Goal: Task Accomplishment & Management: Manage account settings

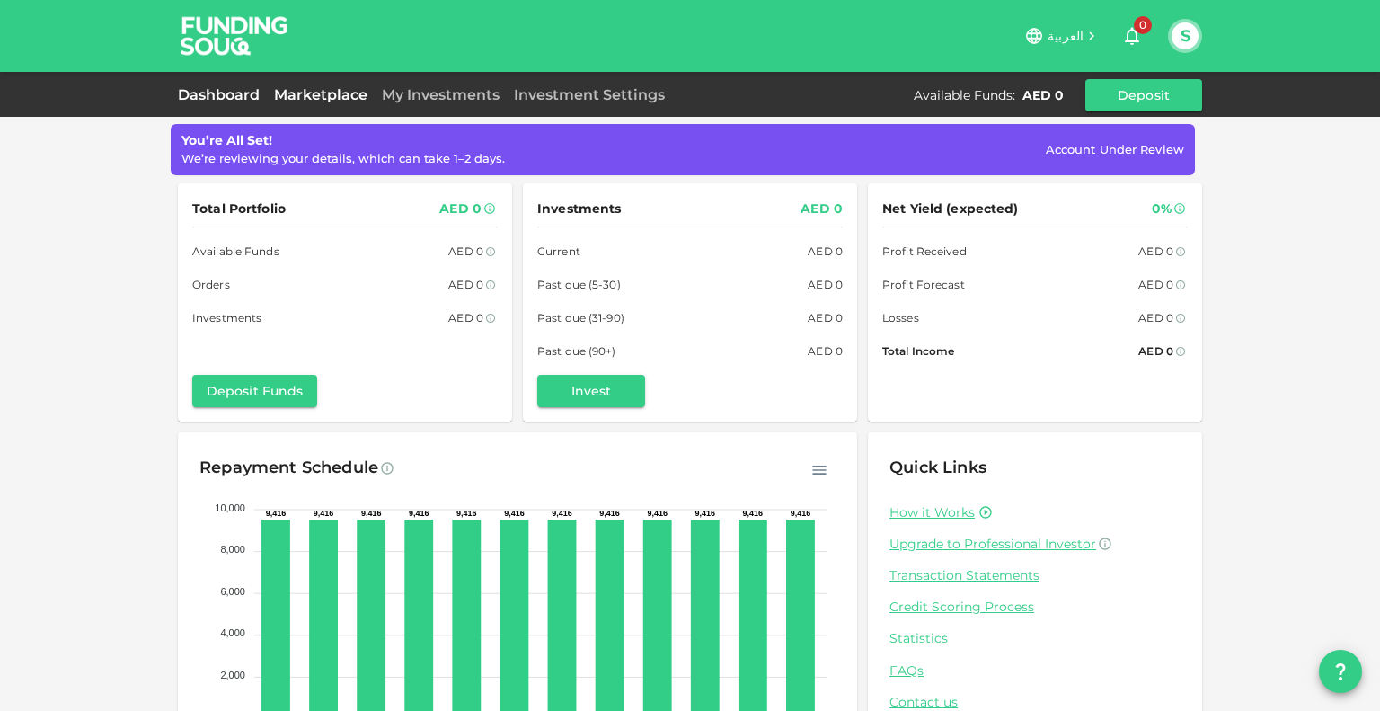
click at [330, 96] on link "Marketplace" at bounding box center [321, 94] width 108 height 17
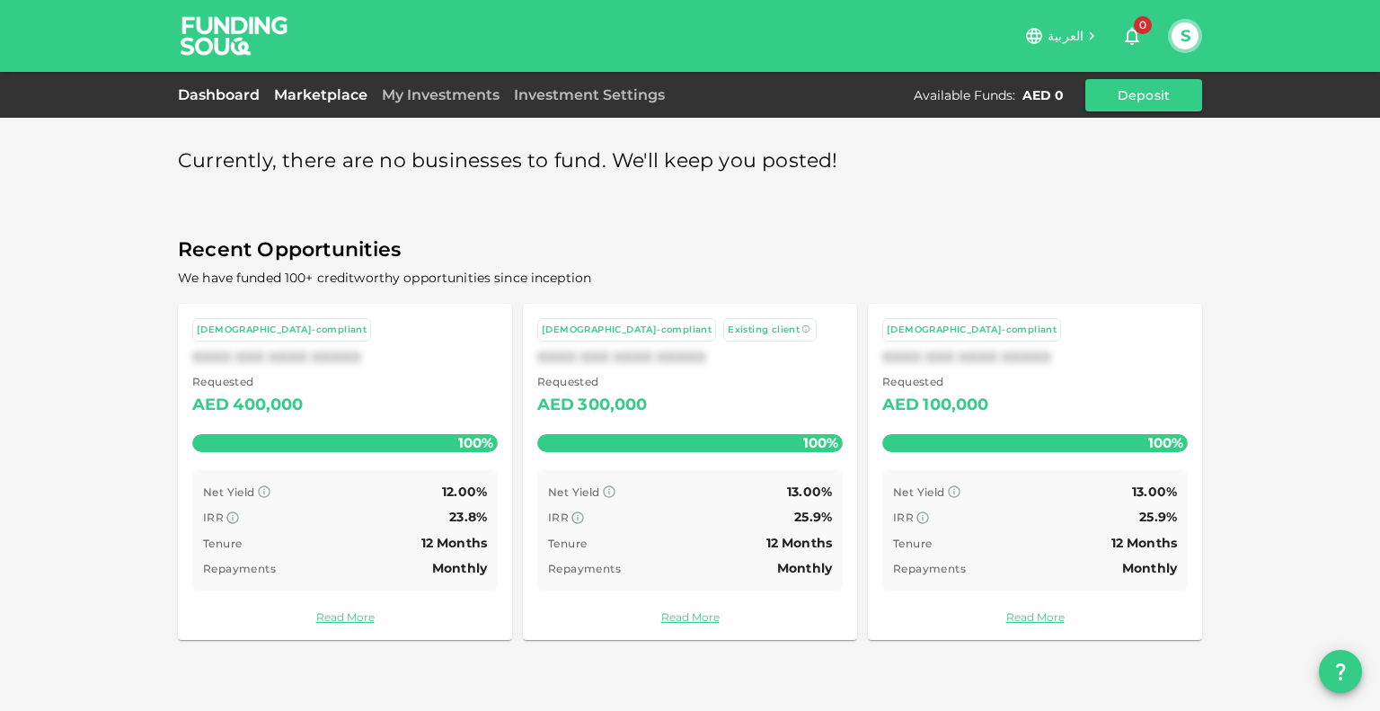
click at [230, 97] on link "Dashboard" at bounding box center [222, 94] width 89 height 17
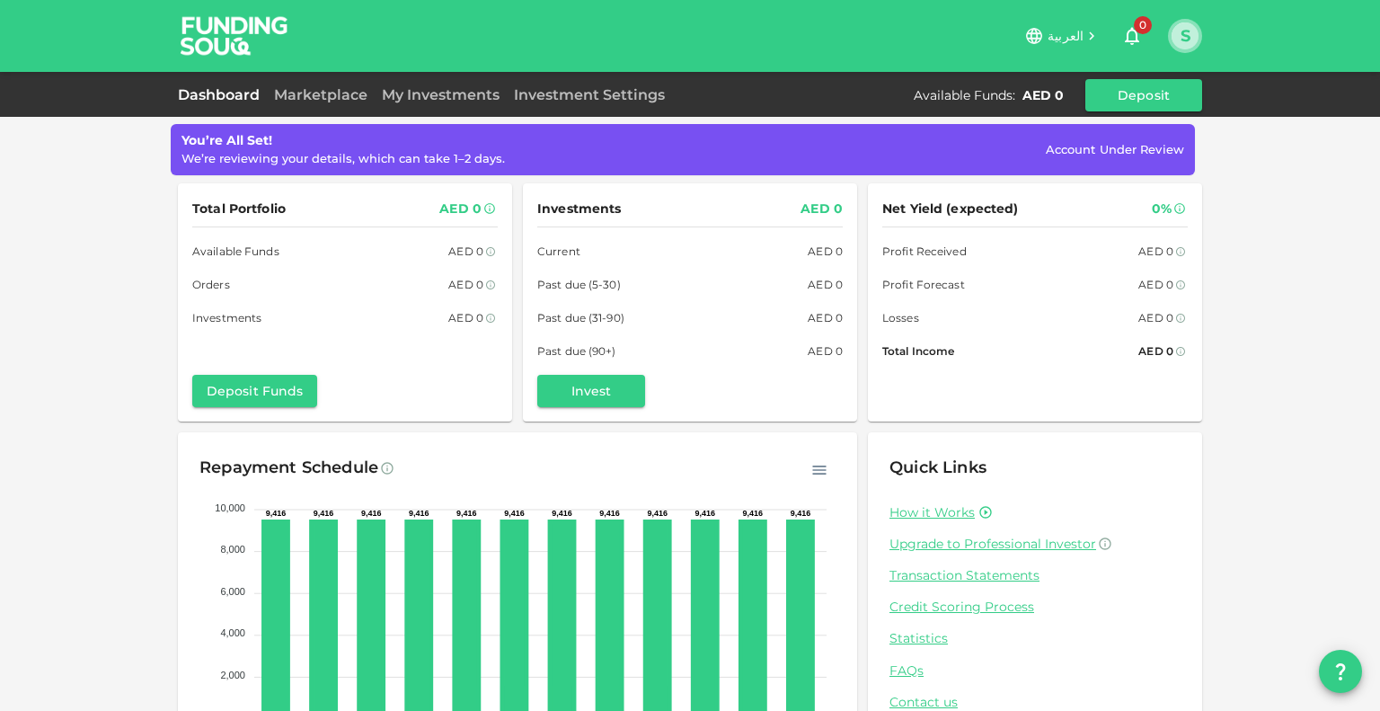
click at [1182, 42] on button "S" at bounding box center [1184, 35] width 27 height 27
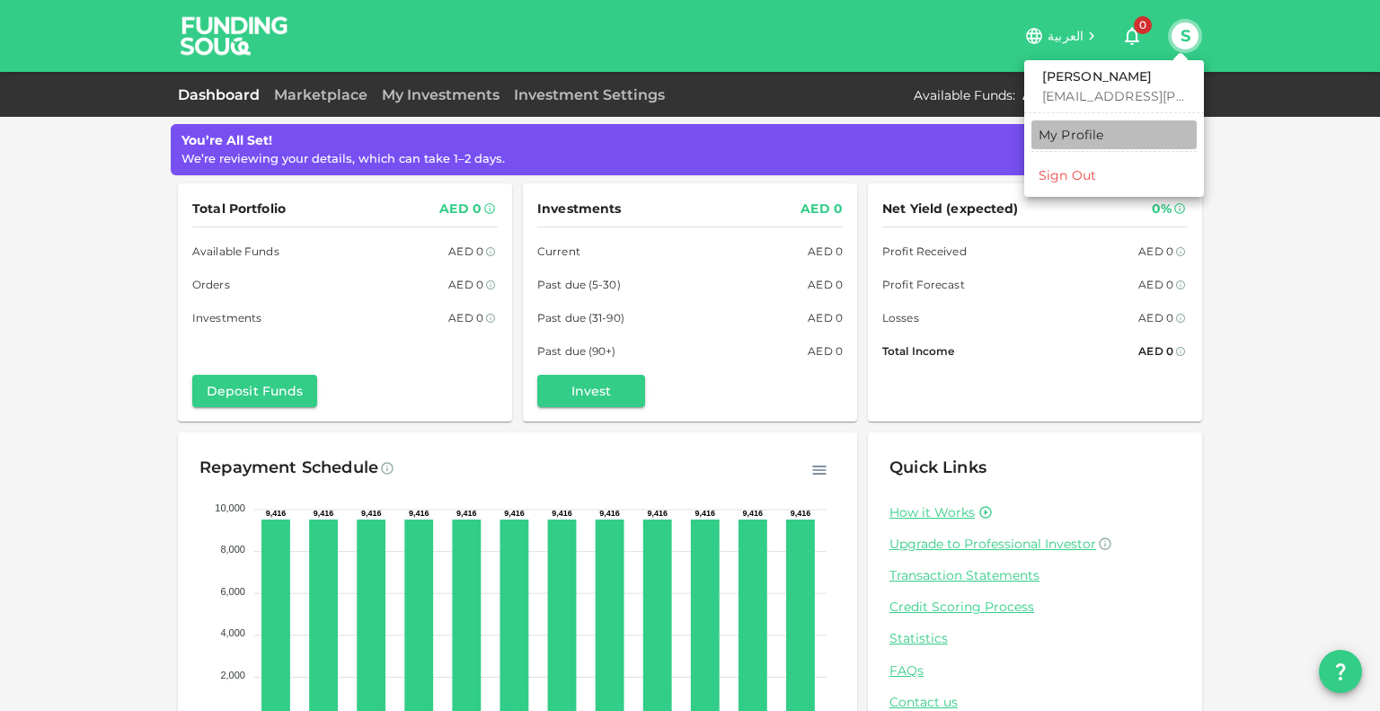
click at [1089, 132] on div "My Profile" at bounding box center [1071, 135] width 66 height 18
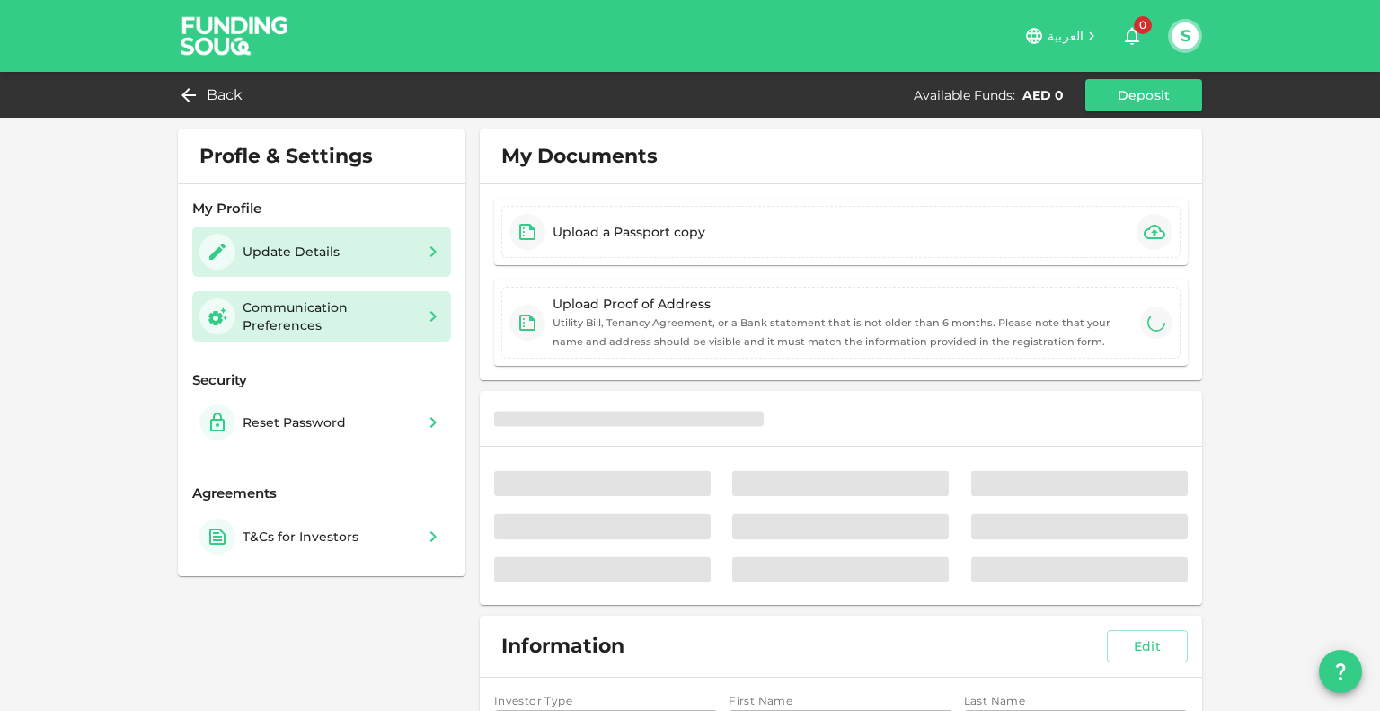
type input "⁦⁨[DATE]⁩⁩"
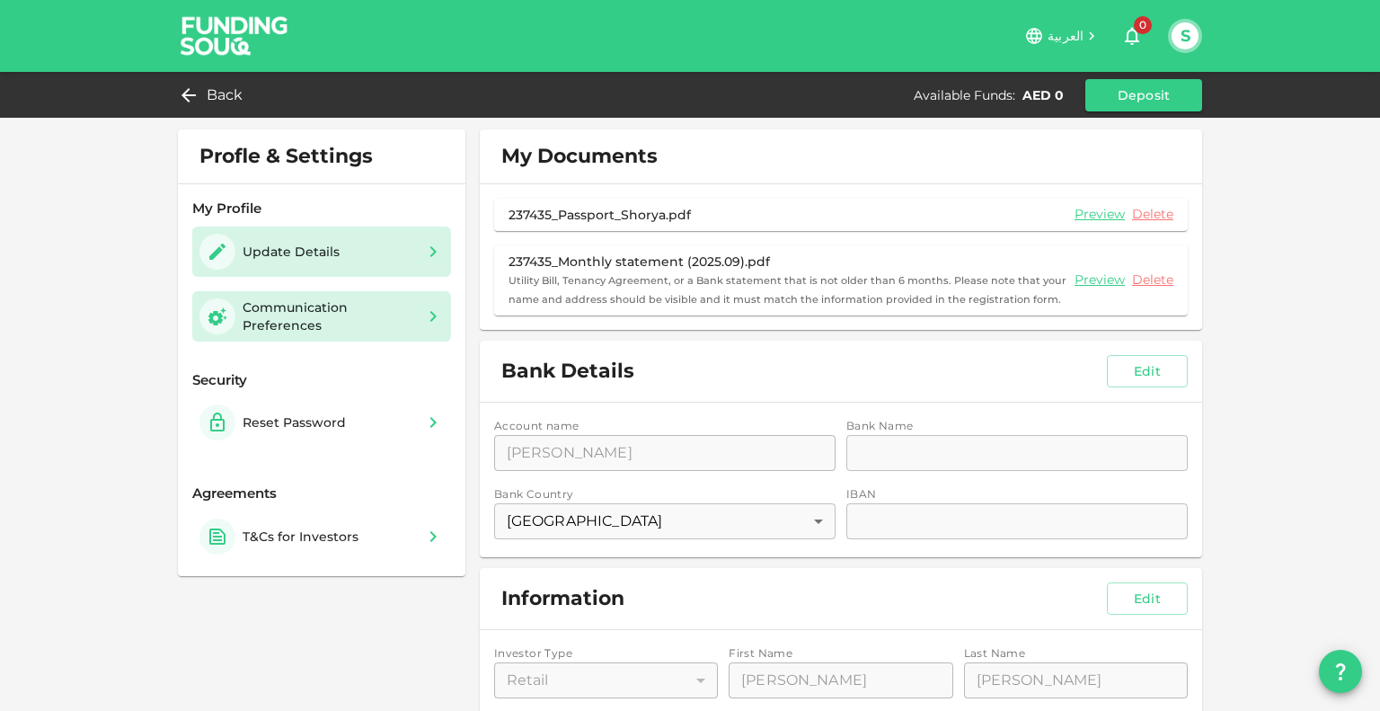
click at [355, 322] on div "Communication Preferences" at bounding box center [329, 316] width 172 height 36
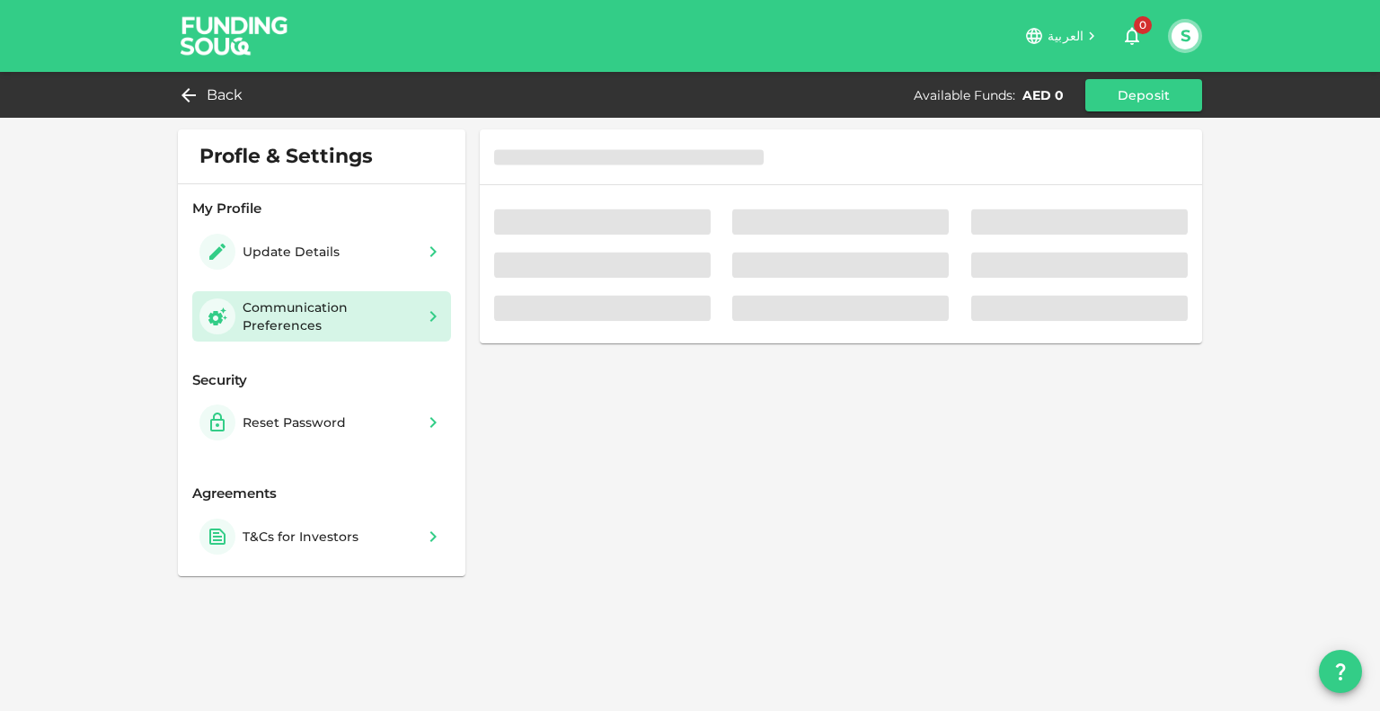
click at [355, 322] on div "Communication Preferences" at bounding box center [329, 316] width 172 height 36
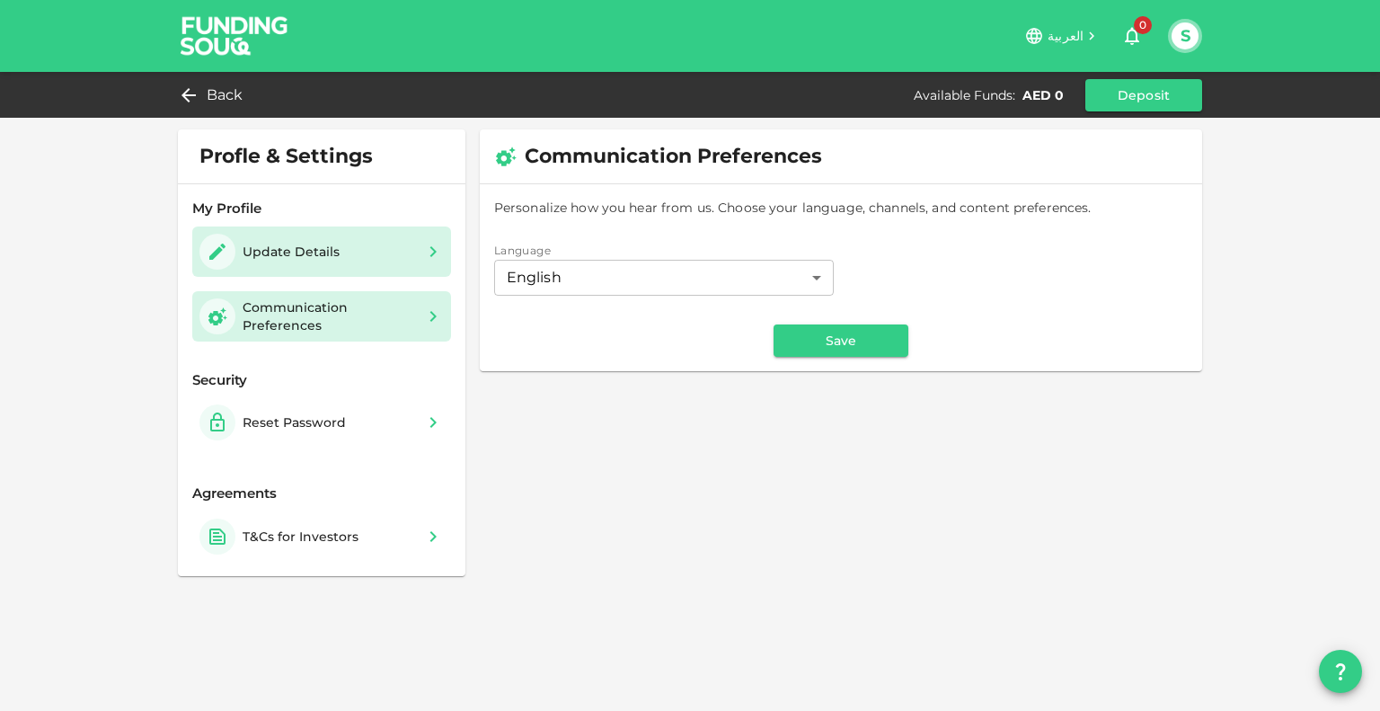
click at [392, 246] on div "Update Details" at bounding box center [321, 252] width 244 height 36
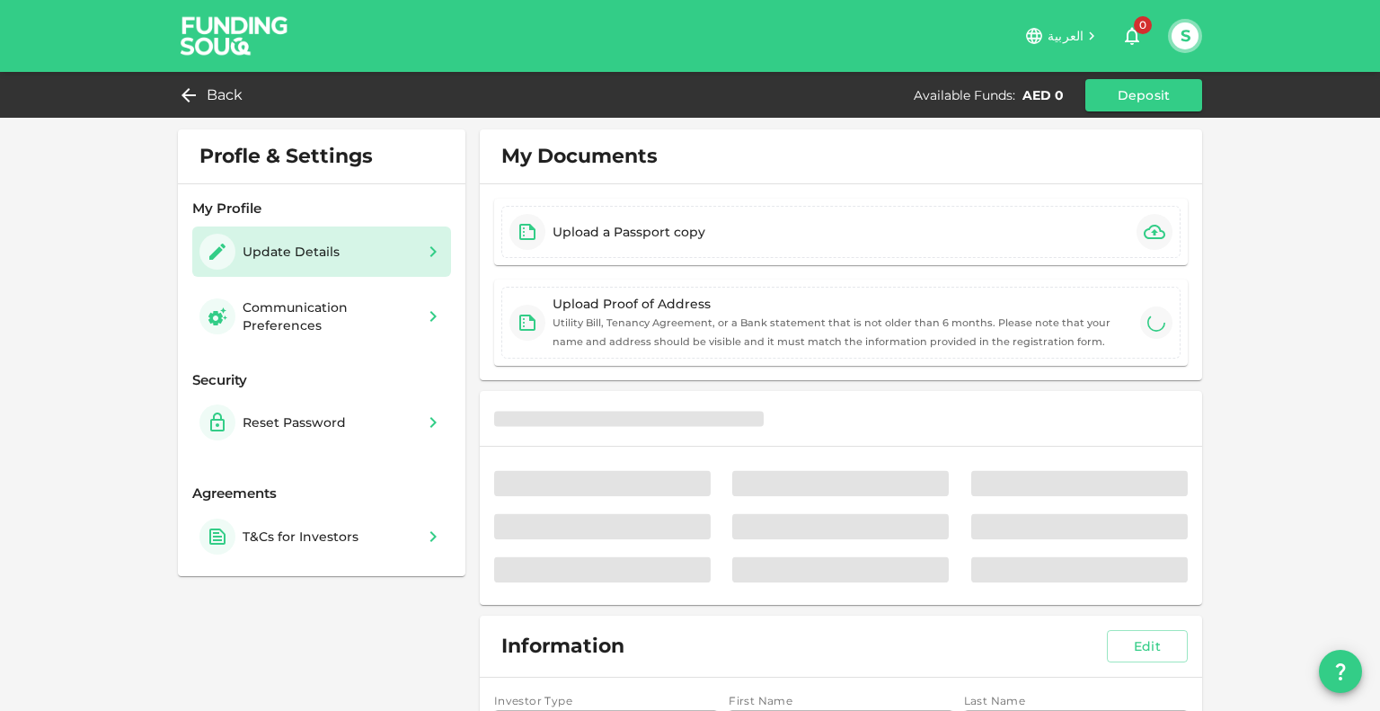
type input "⁦⁨[DATE]⁩⁩"
